Goal: Task Accomplishment & Management: Manage account settings

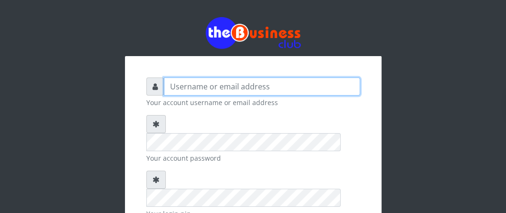
type input "Boboyen"
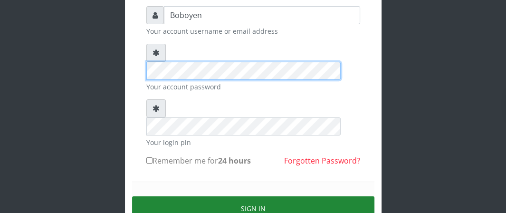
scroll to position [114, 0]
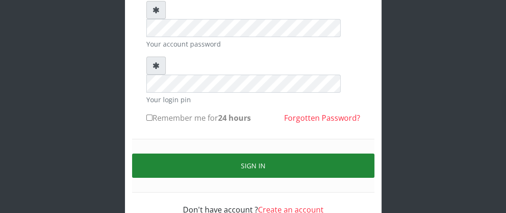
click at [213, 153] on button "Sign in" at bounding box center [253, 165] width 242 height 24
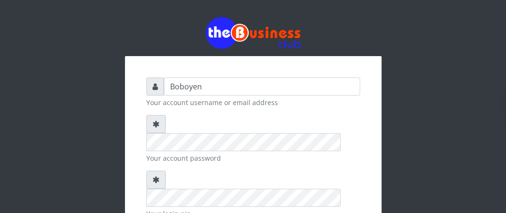
scroll to position [114, 0]
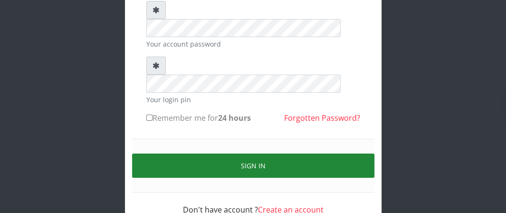
click at [207, 153] on button "Sign in" at bounding box center [253, 165] width 242 height 24
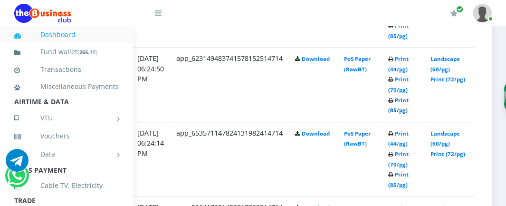
scroll to position [570, 198]
